Goal: Transaction & Acquisition: Purchase product/service

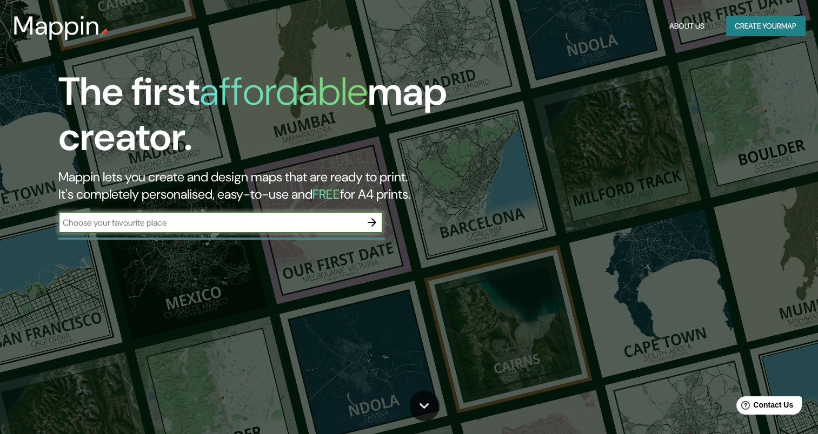
click at [169, 223] on input "text" at bounding box center [209, 223] width 303 height 12
click at [103, 221] on input "text" at bounding box center [209, 223] width 303 height 12
click at [98, 226] on input "text" at bounding box center [209, 223] width 303 height 12
type input "[GEOGRAPHIC_DATA] C 29 19 41 37 CARTGAENA DE INDIAS"
click at [373, 223] on icon "button" at bounding box center [371, 222] width 9 height 9
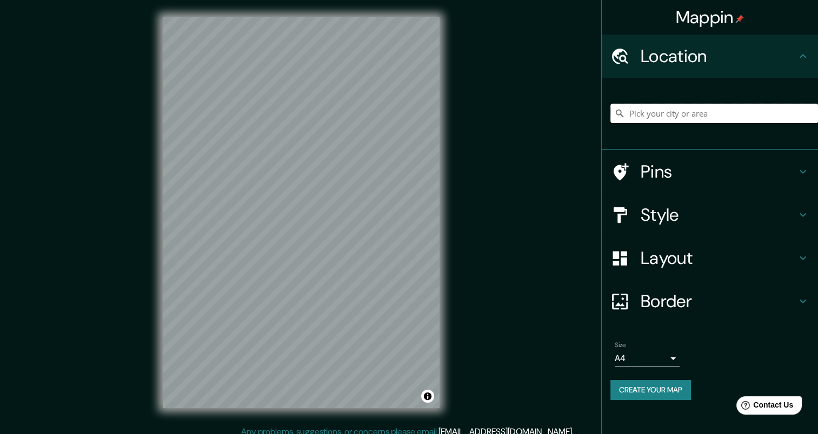
click at [666, 121] on input "Pick your city or area" at bounding box center [714, 113] width 208 height 19
click at [676, 108] on input "Pick your city or area" at bounding box center [714, 113] width 208 height 19
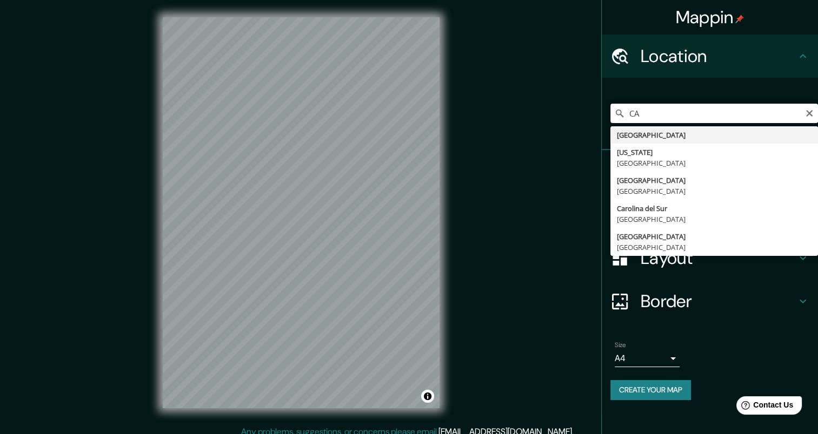
type input "C"
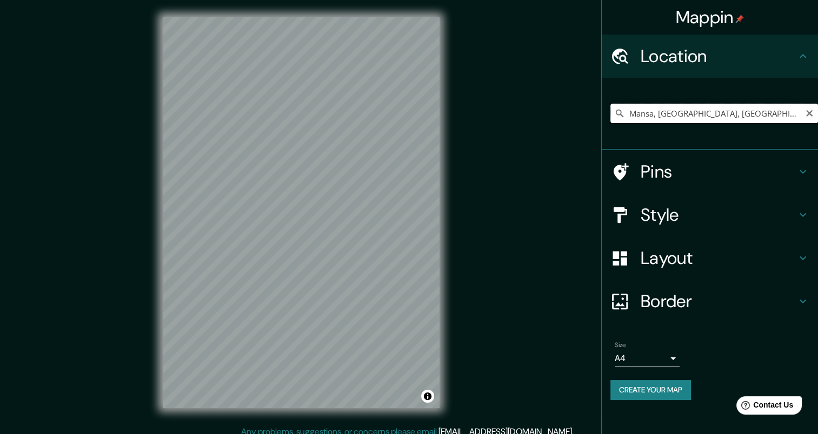
click at [653, 111] on input "Mansa, [GEOGRAPHIC_DATA], [GEOGRAPHIC_DATA]" at bounding box center [714, 113] width 208 height 19
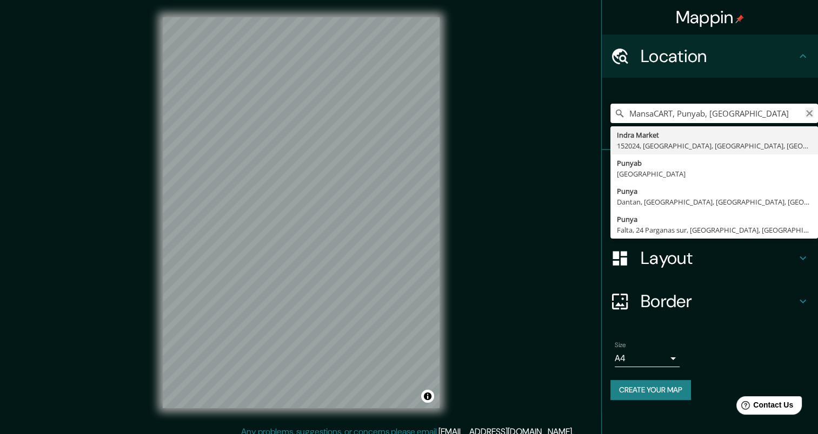
type input "MansaCART, Punyab, [GEOGRAPHIC_DATA]"
click at [806, 111] on icon "Clear" at bounding box center [809, 113] width 6 height 6
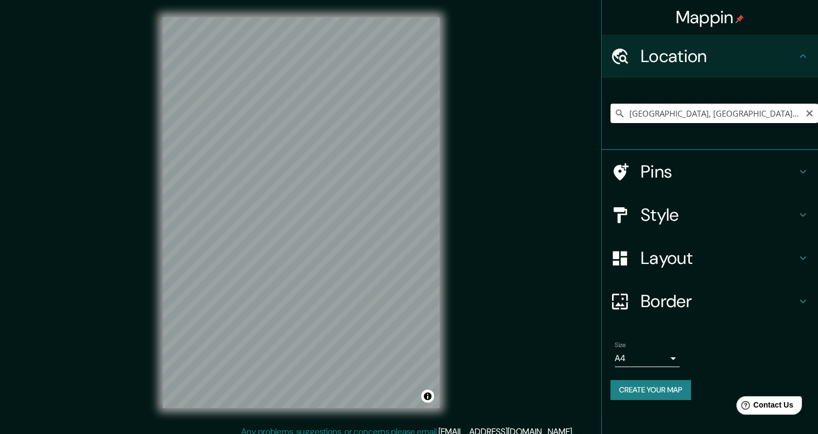
click at [757, 111] on input "[GEOGRAPHIC_DATA], [GEOGRAPHIC_DATA], [GEOGRAPHIC_DATA]" at bounding box center [714, 113] width 208 height 19
click at [759, 111] on input "[GEOGRAPHIC_DATA], [GEOGRAPHIC_DATA][US_STATE], [GEOGRAPHIC_DATA] 8240000, [GEO…" at bounding box center [714, 113] width 208 height 19
drag, startPoint x: 776, startPoint y: 111, endPoint x: 672, endPoint y: 112, distance: 103.8
click at [672, 112] on input "[GEOGRAPHIC_DATA], [GEOGRAPHIC_DATA][US_STATE], [GEOGRAPHIC_DATA] 8240000, [GEO…" at bounding box center [714, 113] width 208 height 19
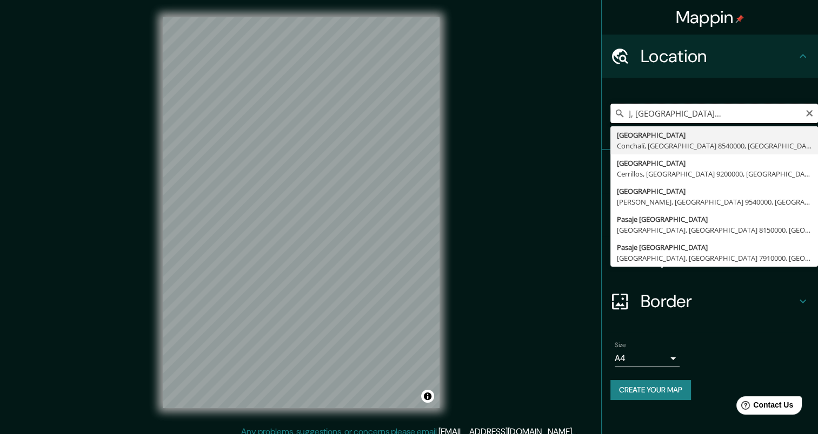
scroll to position [0, 136]
drag, startPoint x: 780, startPoint y: 112, endPoint x: 818, endPoint y: 117, distance: 38.6
click at [817, 117] on html "Mappin Location [GEOGRAPHIC_DATA], [GEOGRAPHIC_DATA][US_STATE], [GEOGRAPHIC_DAT…" at bounding box center [409, 217] width 818 height 434
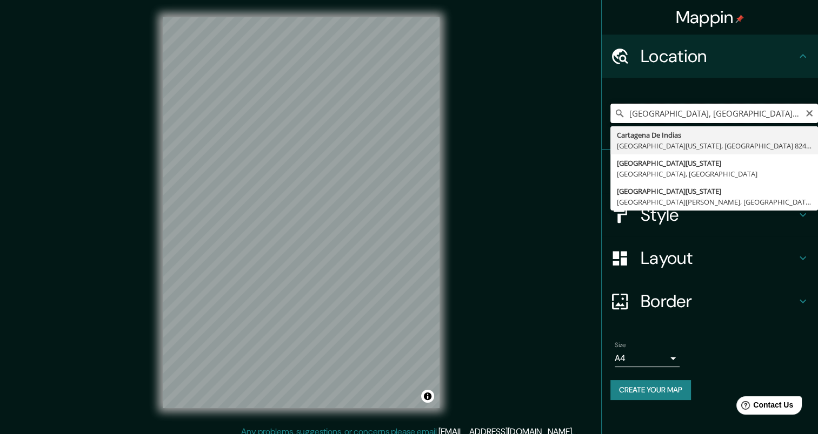
click at [778, 115] on input "[GEOGRAPHIC_DATA], [GEOGRAPHIC_DATA][US_STATE], Región" at bounding box center [714, 113] width 208 height 19
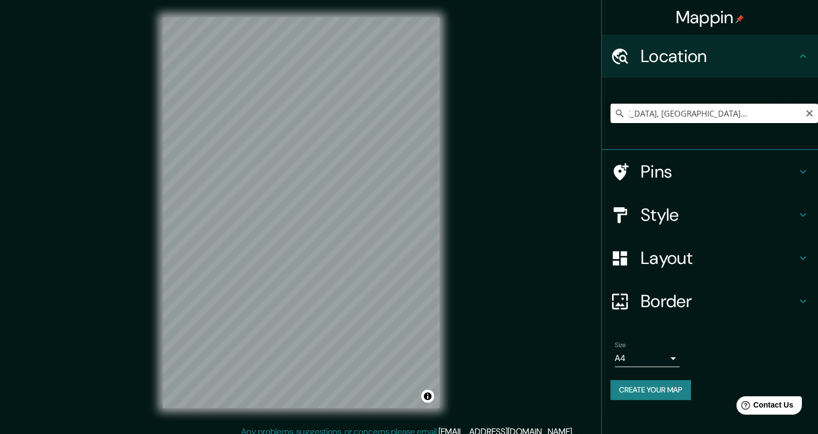
drag, startPoint x: 793, startPoint y: 121, endPoint x: 783, endPoint y: 117, distance: 11.5
click at [790, 120] on input "[GEOGRAPHIC_DATA], [GEOGRAPHIC_DATA][US_STATE], [GEOGRAPHIC_DATA] 8240000, [GEO…" at bounding box center [714, 113] width 208 height 19
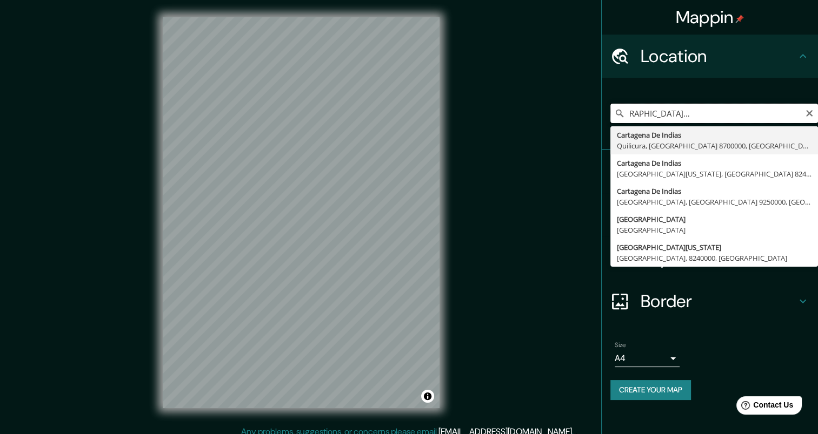
scroll to position [0, 91]
type input "[GEOGRAPHIC_DATA], [GEOGRAPHIC_DATA][US_STATE], [GEOGRAPHIC_DATA] 82"
click at [0, 0] on icon at bounding box center [0, 0] width 0 height 0
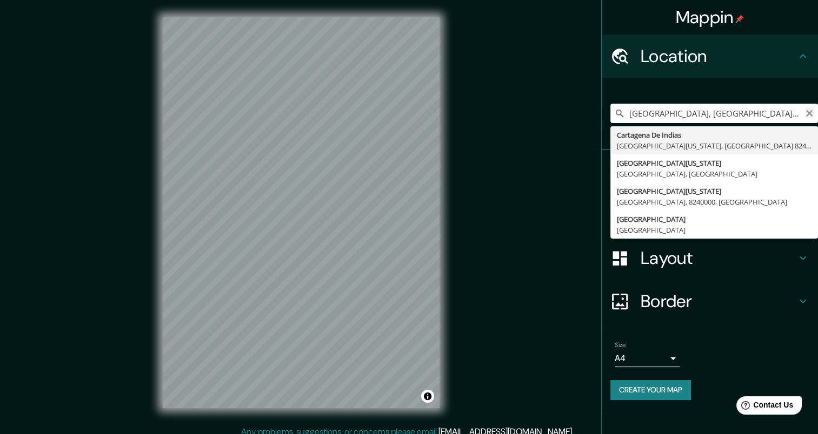
click at [808, 114] on icon "Clear" at bounding box center [809, 113] width 6 height 6
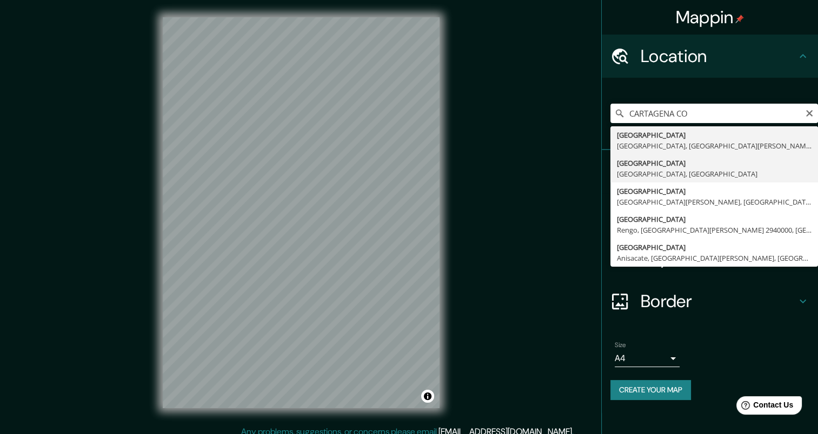
type input "[GEOGRAPHIC_DATA], [GEOGRAPHIC_DATA], [GEOGRAPHIC_DATA]"
